Goal: Find specific page/section: Find specific page/section

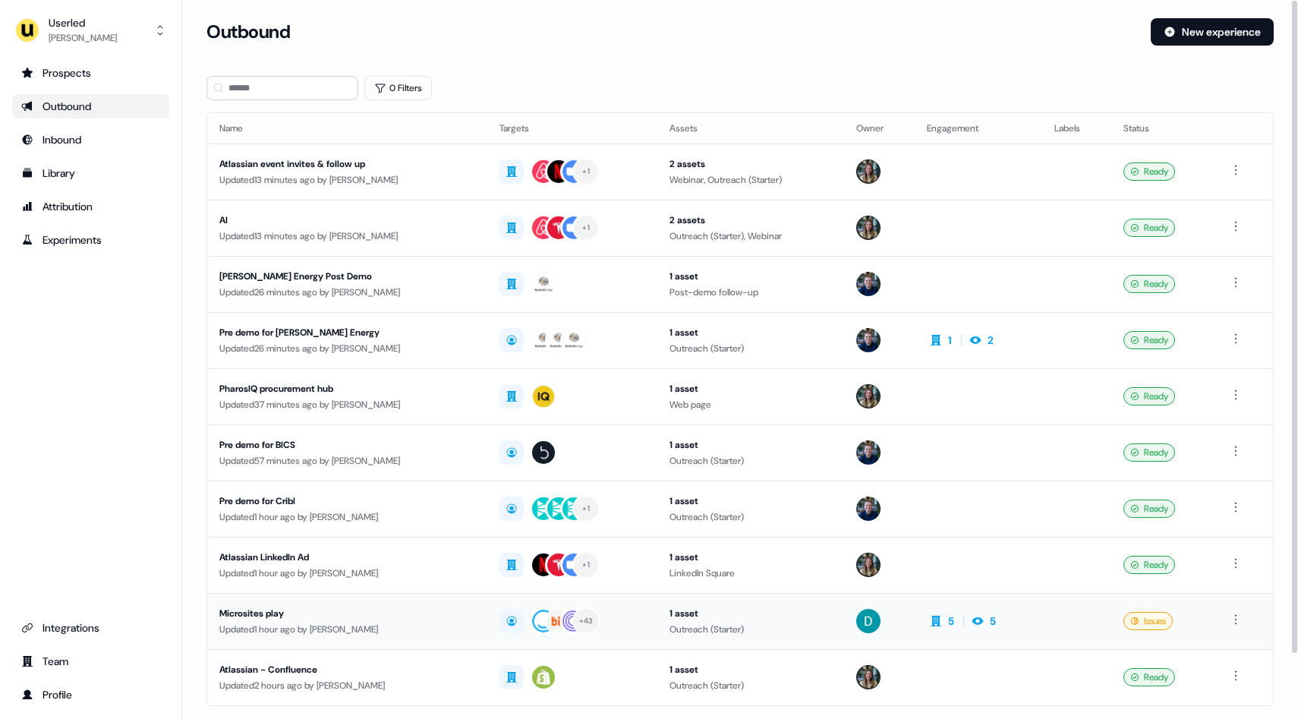
click at [438, 619] on div "Microsites play" at bounding box center [347, 613] width 256 height 15
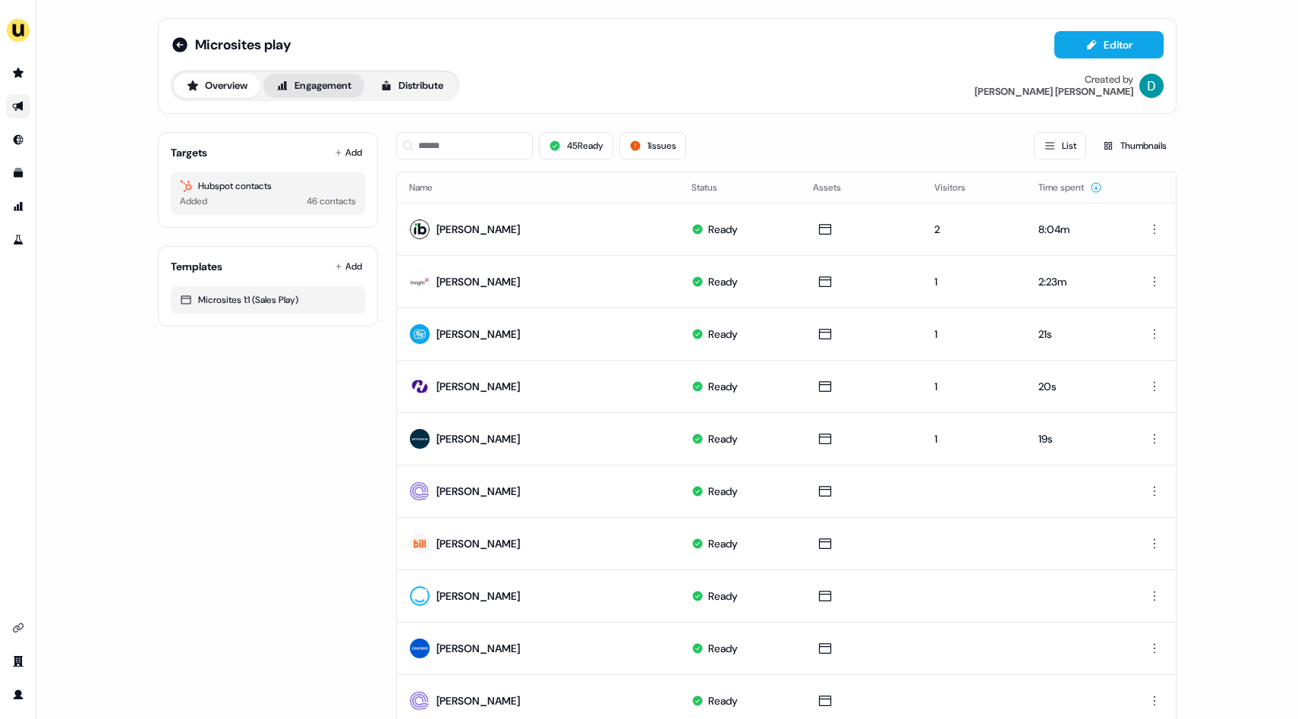
click at [325, 90] on button "Engagement" at bounding box center [313, 86] width 101 height 24
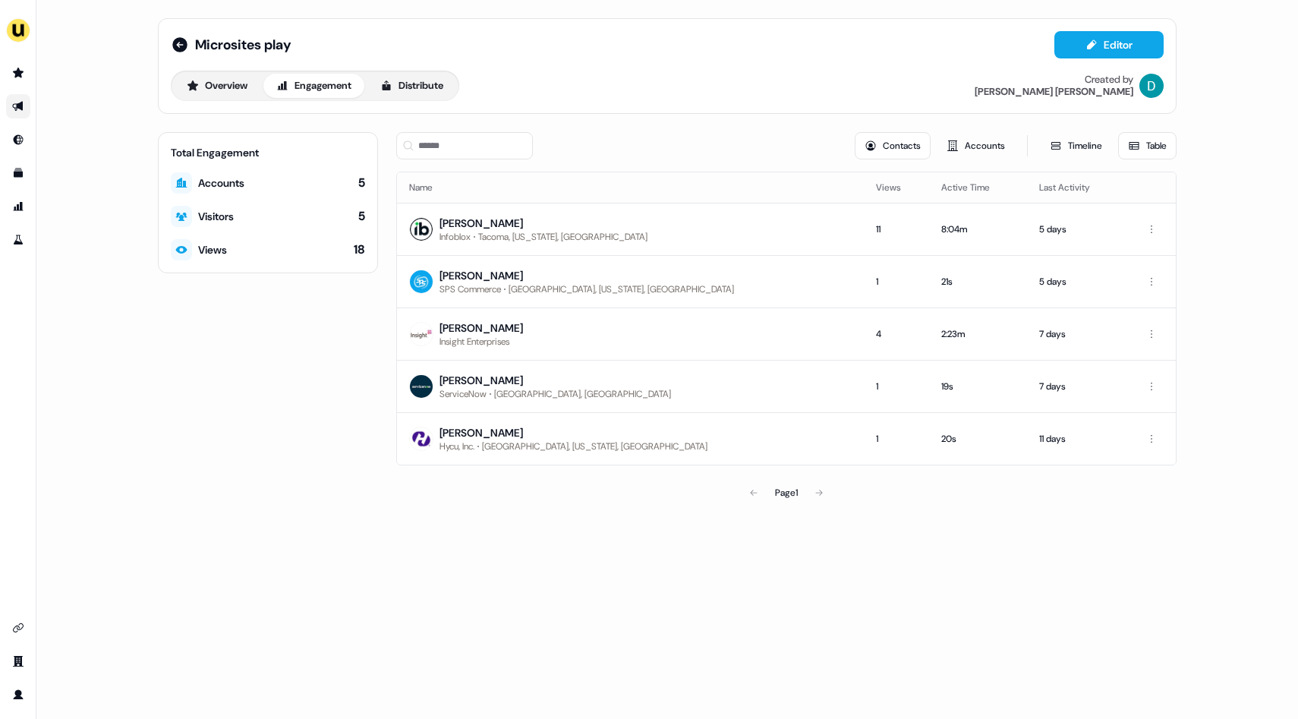
click at [817, 493] on div "Page 1" at bounding box center [786, 492] width 252 height 30
click at [820, 495] on div "Page 1" at bounding box center [786, 492] width 252 height 30
click at [820, 492] on div "Page 1" at bounding box center [786, 492] width 252 height 30
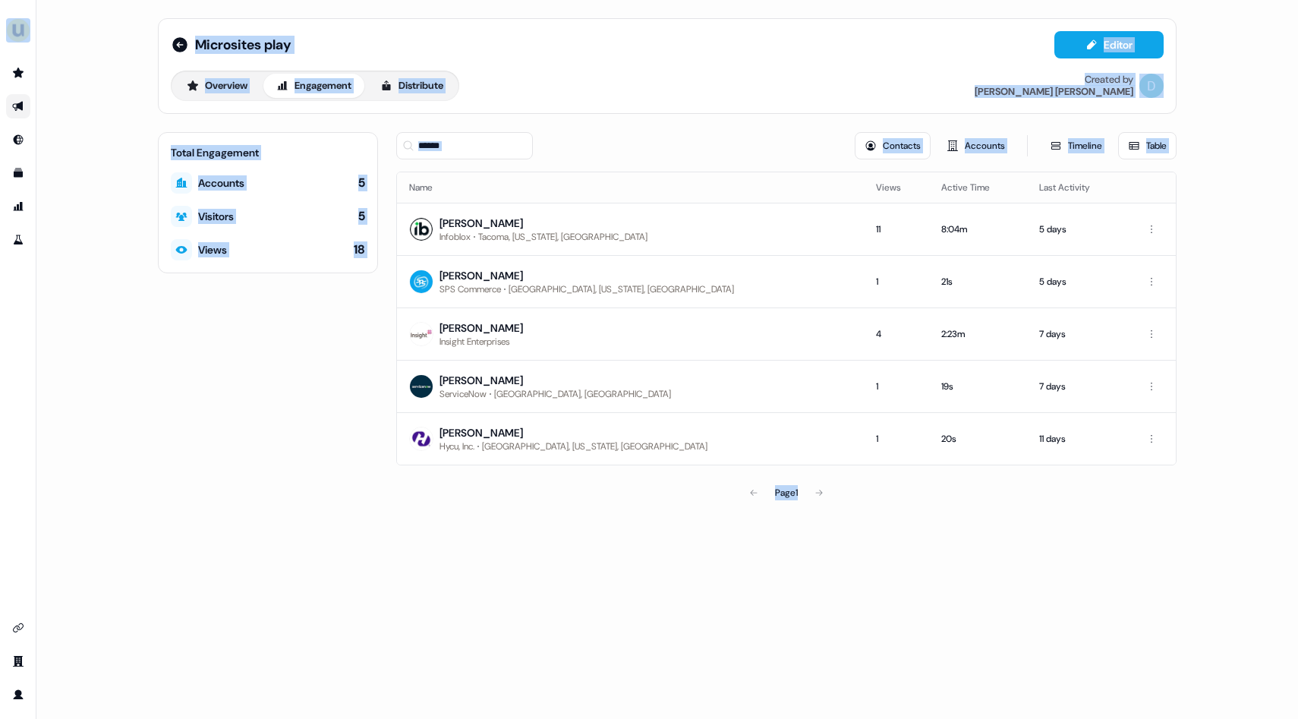
click at [820, 492] on div "Page 1" at bounding box center [786, 492] width 252 height 30
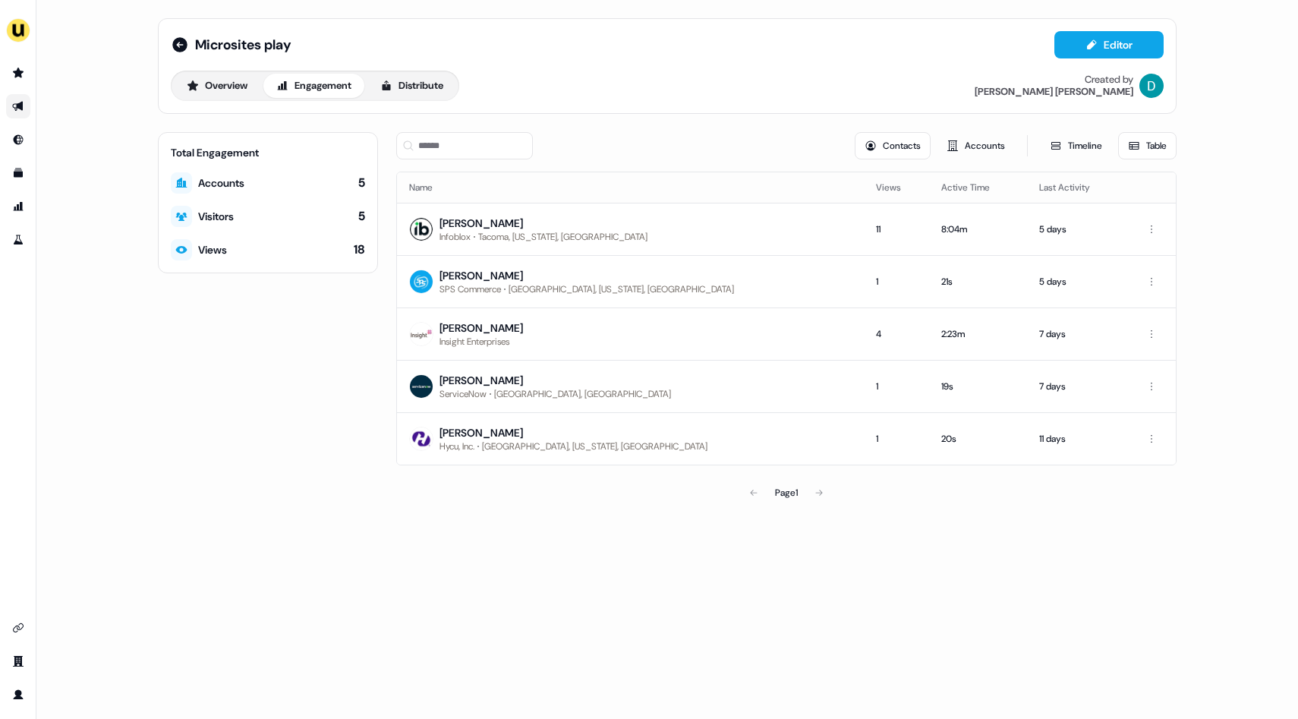
click at [752, 491] on div "Page 1" at bounding box center [786, 492] width 252 height 30
click at [822, 491] on div "Page 1" at bounding box center [786, 492] width 252 height 30
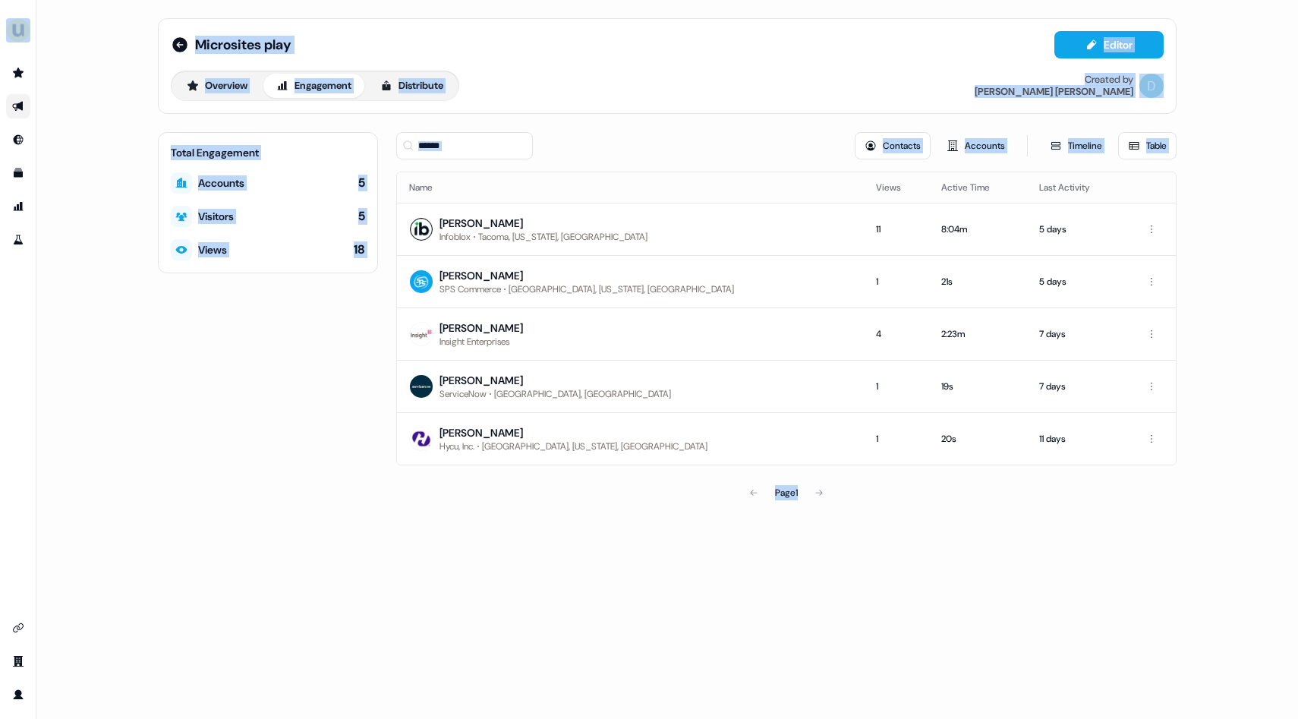
click at [822, 491] on div "Page 1" at bounding box center [786, 492] width 252 height 30
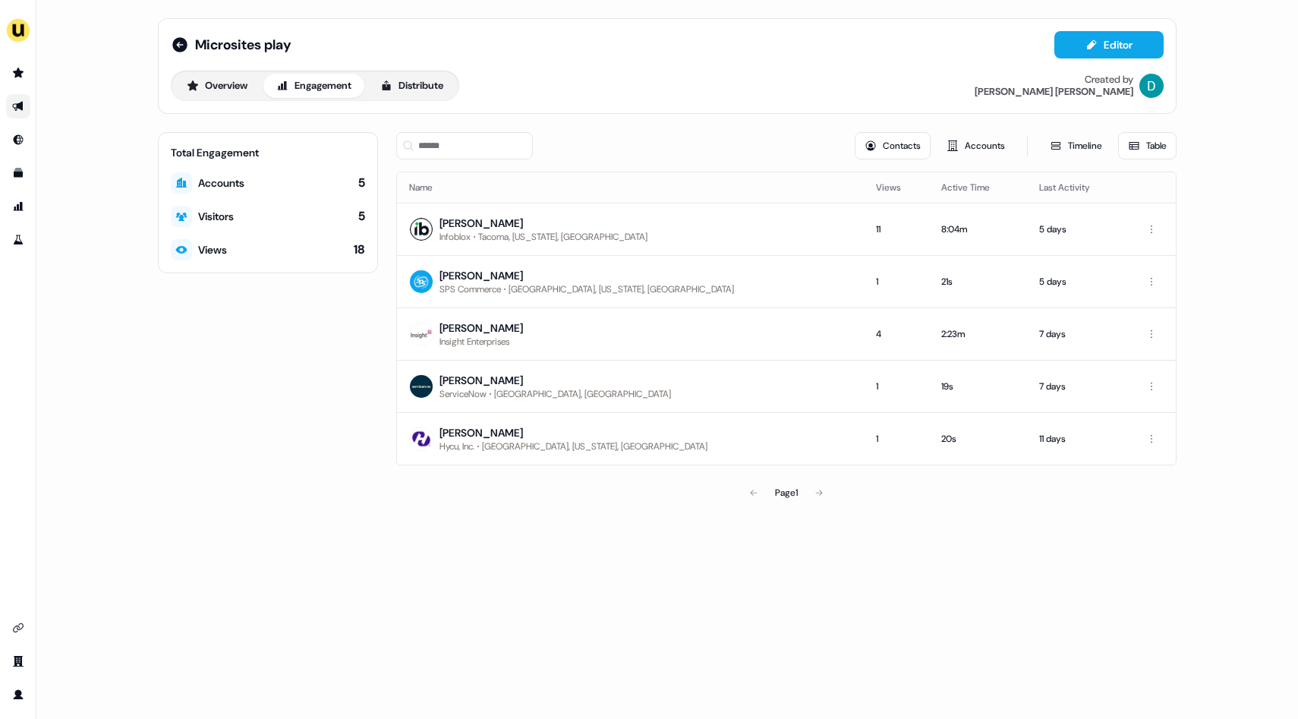
click at [754, 492] on div "Page 1" at bounding box center [786, 492] width 252 height 30
drag, startPoint x: 763, startPoint y: 492, endPoint x: 843, endPoint y: 492, distance: 80.4
click at [840, 492] on div "Page 1" at bounding box center [786, 492] width 252 height 30
